Goal: Information Seeking & Learning: Learn about a topic

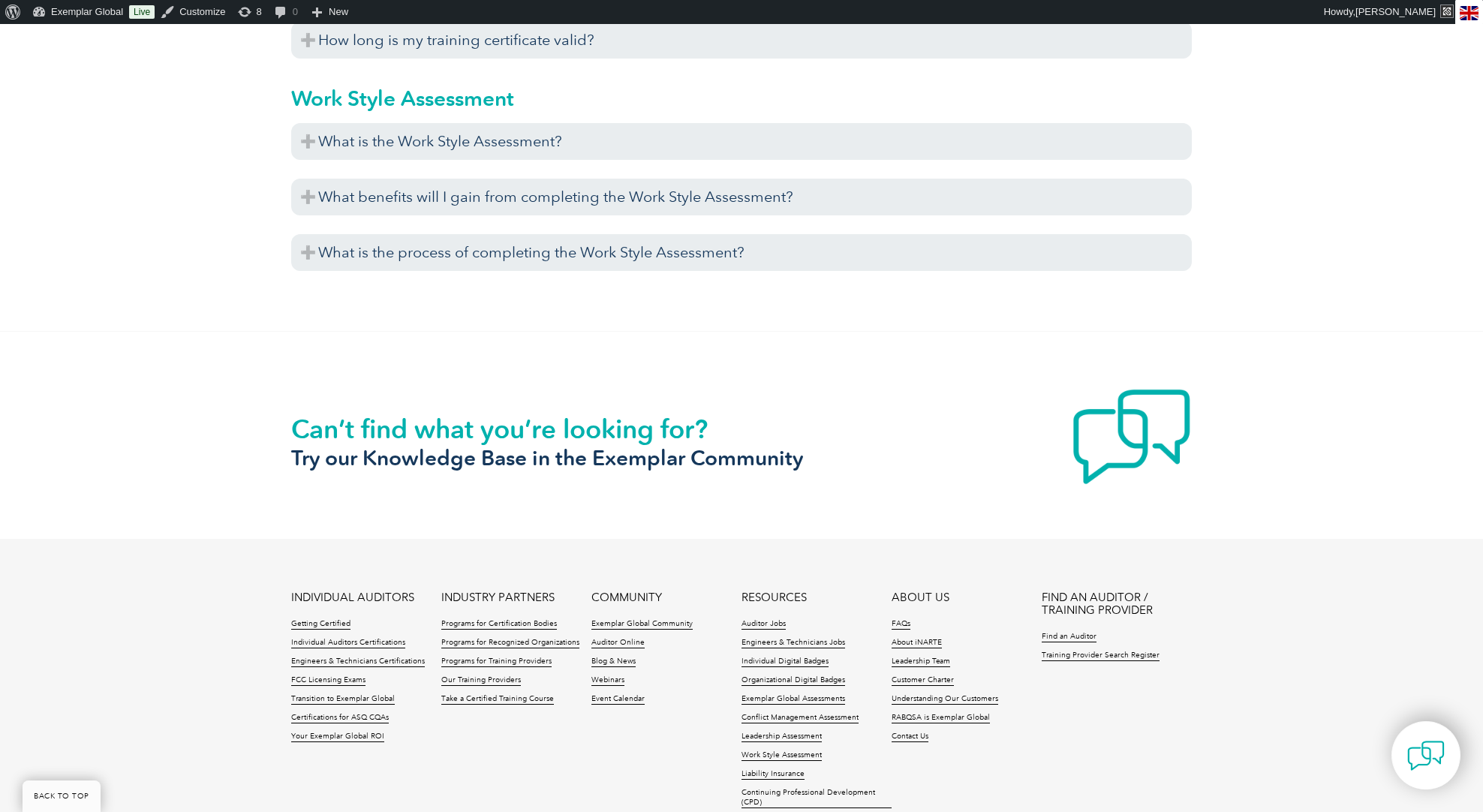
scroll to position [5533, 0]
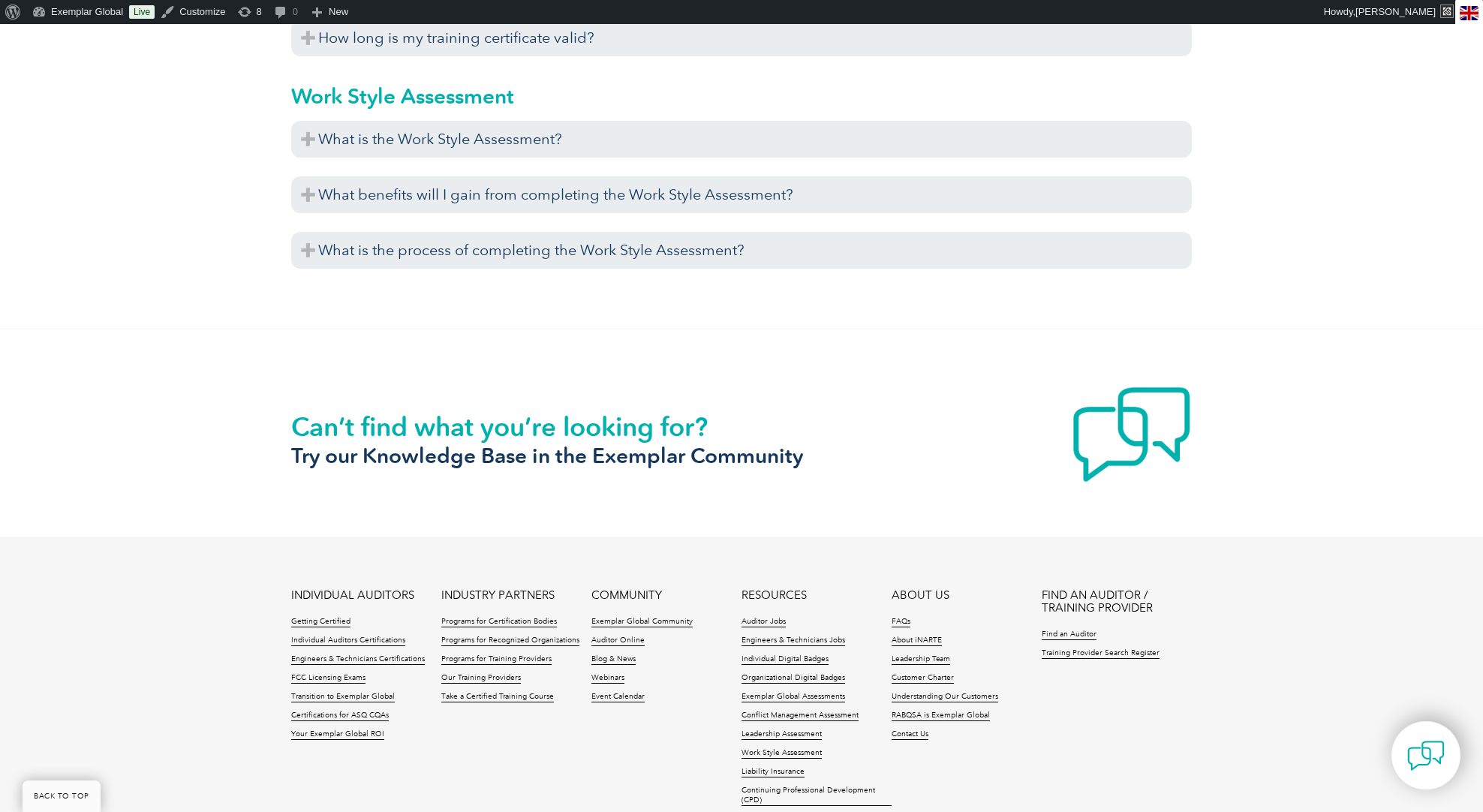
scroll to position [5533, 0]
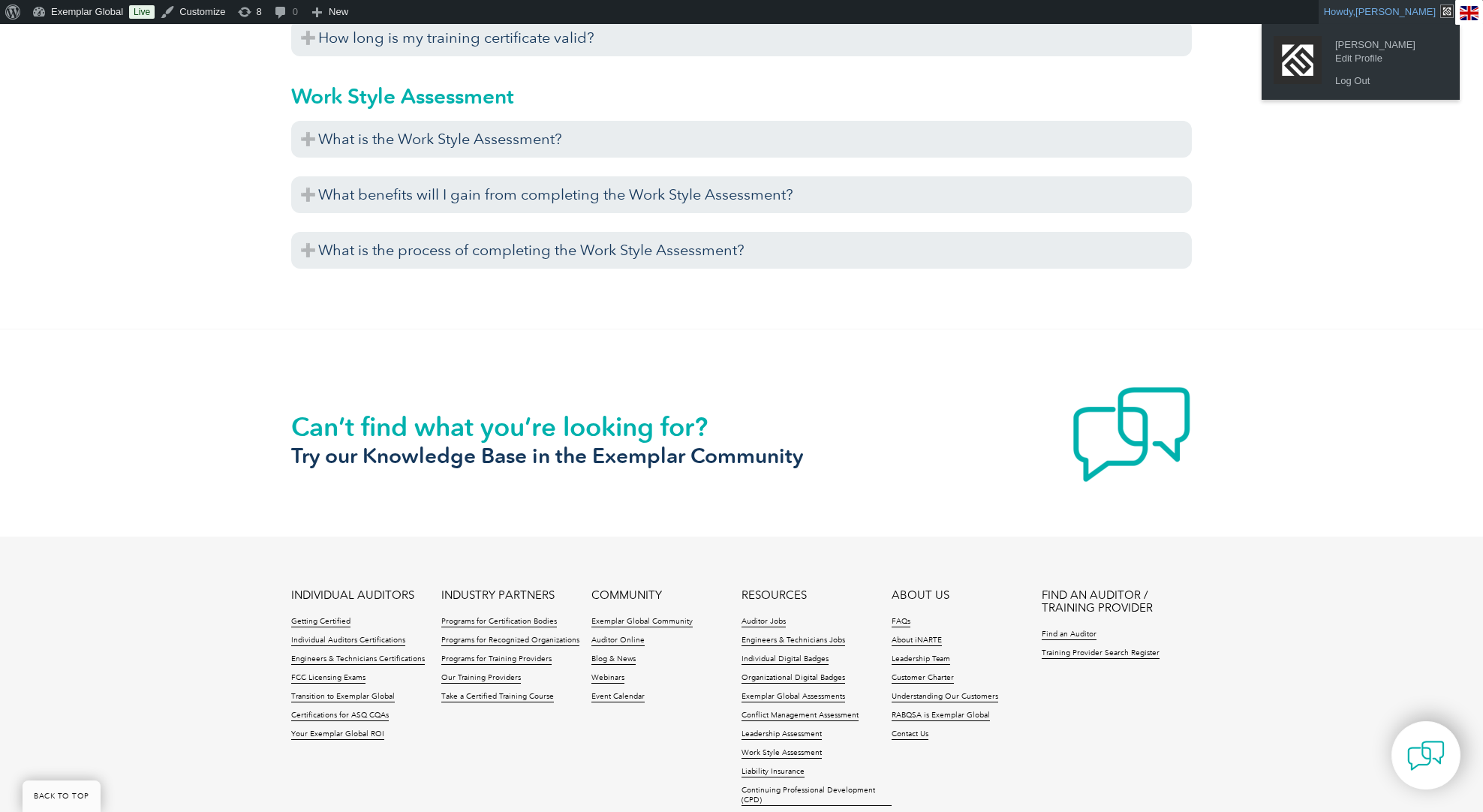
scroll to position [5533, 0]
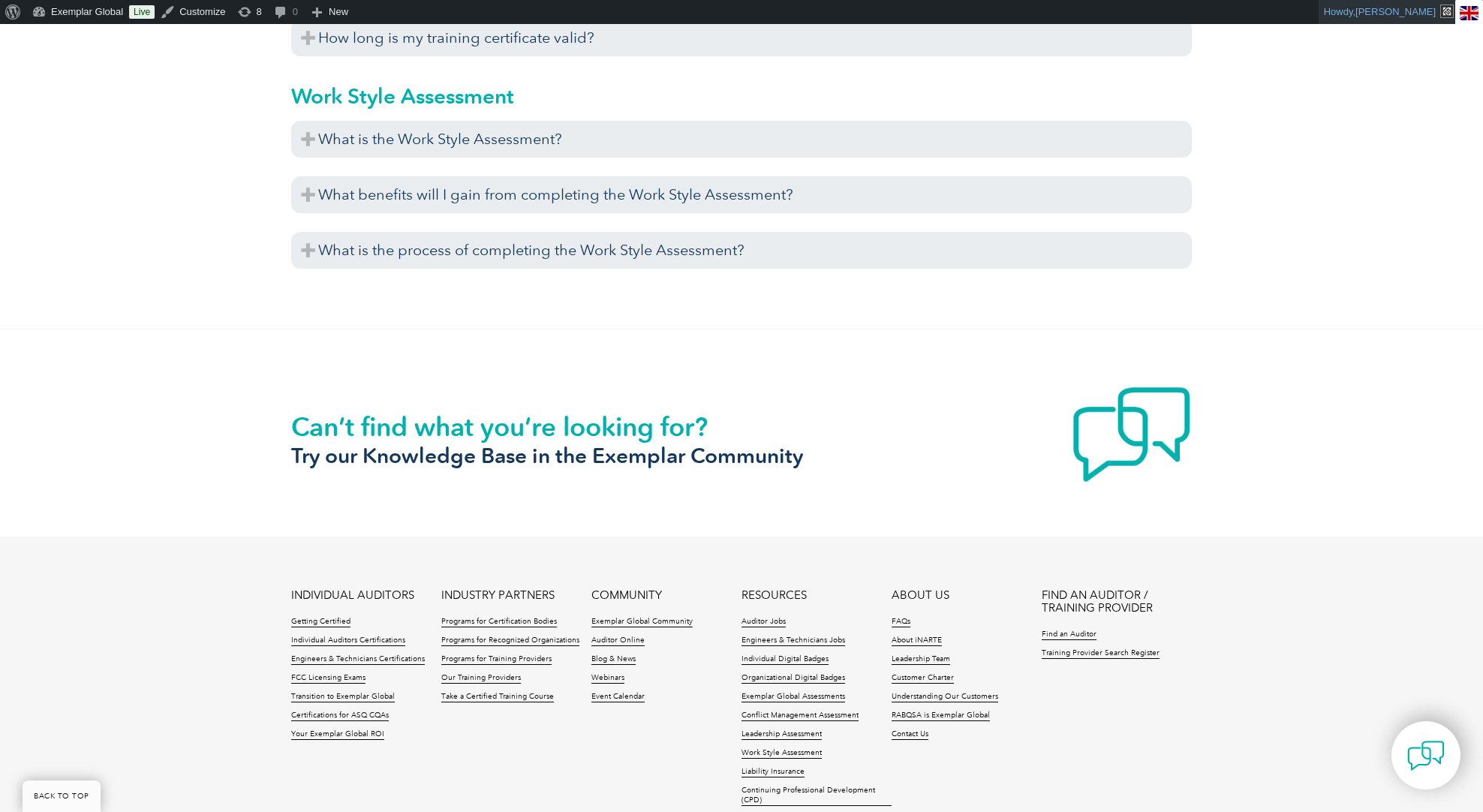
scroll to position [5533, 0]
drag, startPoint x: 1275, startPoint y: 328, endPoint x: 1302, endPoint y: 30, distance: 299.2
drag, startPoint x: 1337, startPoint y: 89, endPoint x: 1342, endPoint y: 76, distance: 13.9
